Goal: Information Seeking & Learning: Learn about a topic

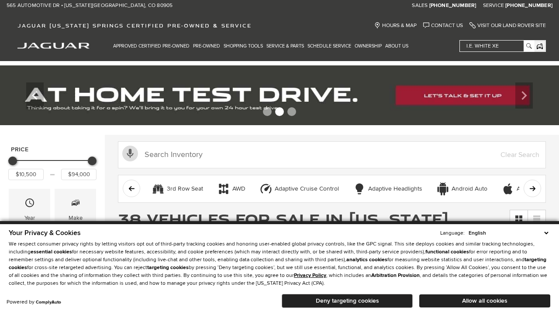
scroll to position [12, 0]
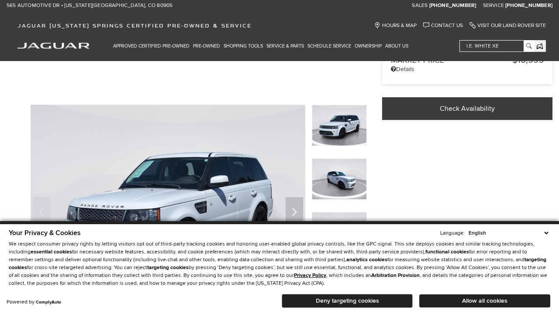
scroll to position [279, 0]
